Goal: Information Seeking & Learning: Learn about a topic

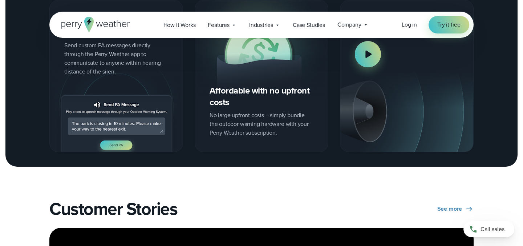
scroll to position [1120, 0]
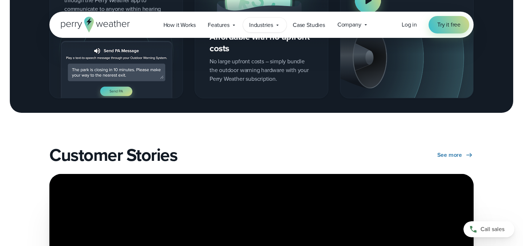
click at [279, 24] on icon at bounding box center [278, 25] width 6 height 6
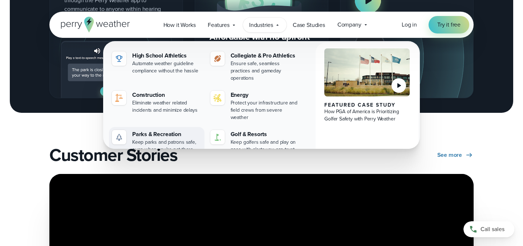
click at [165, 138] on div "Keep parks and patrons safe, even when you're not there" at bounding box center [166, 145] width 69 height 15
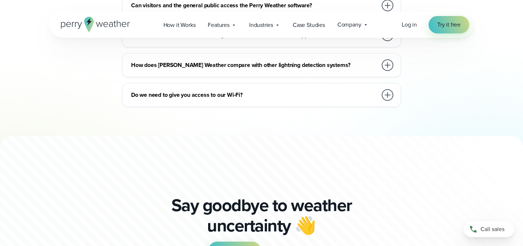
scroll to position [3139, 0]
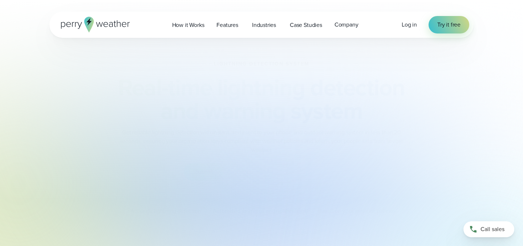
scroll to position [989, 0]
